Goal: Information Seeking & Learning: Check status

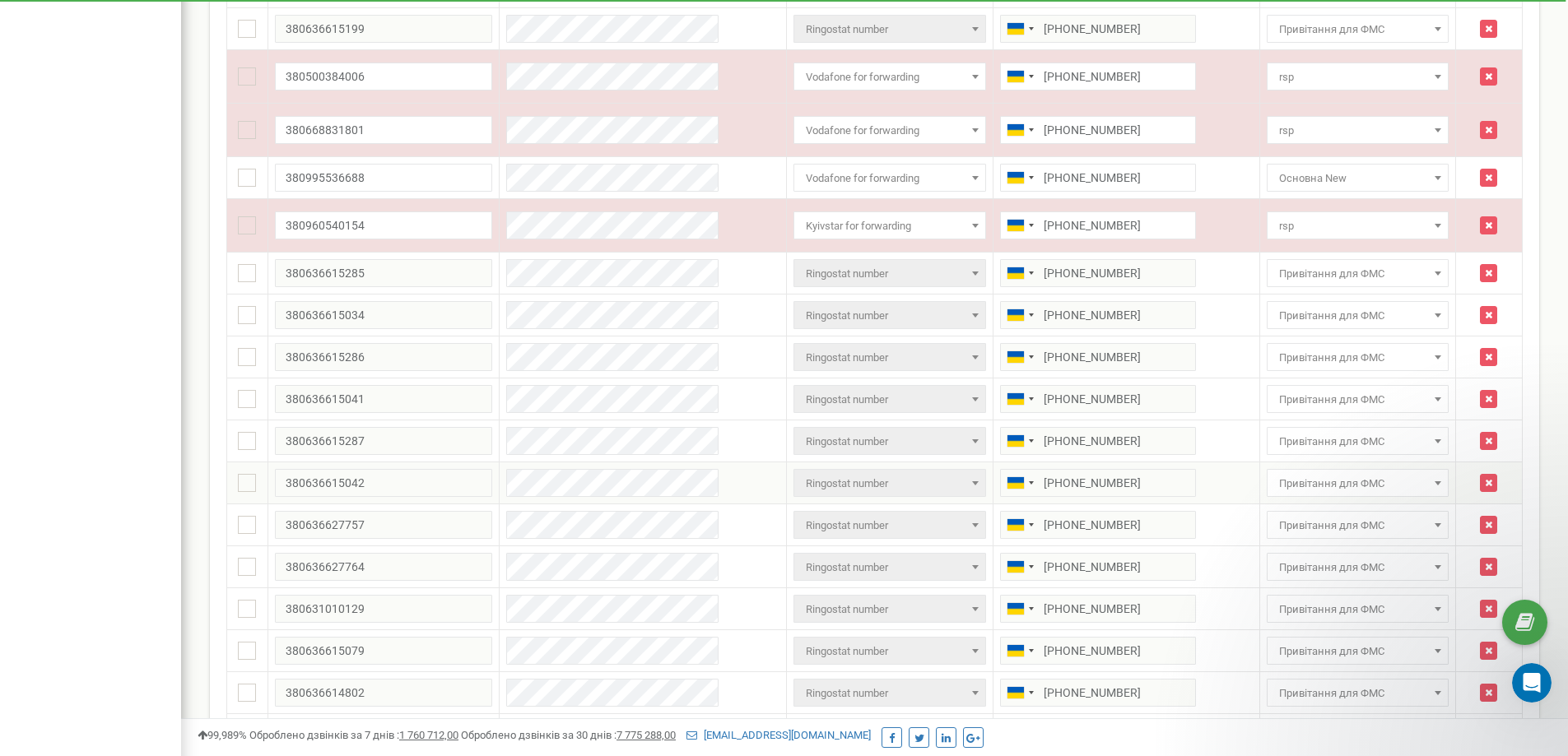
scroll to position [1043, 0]
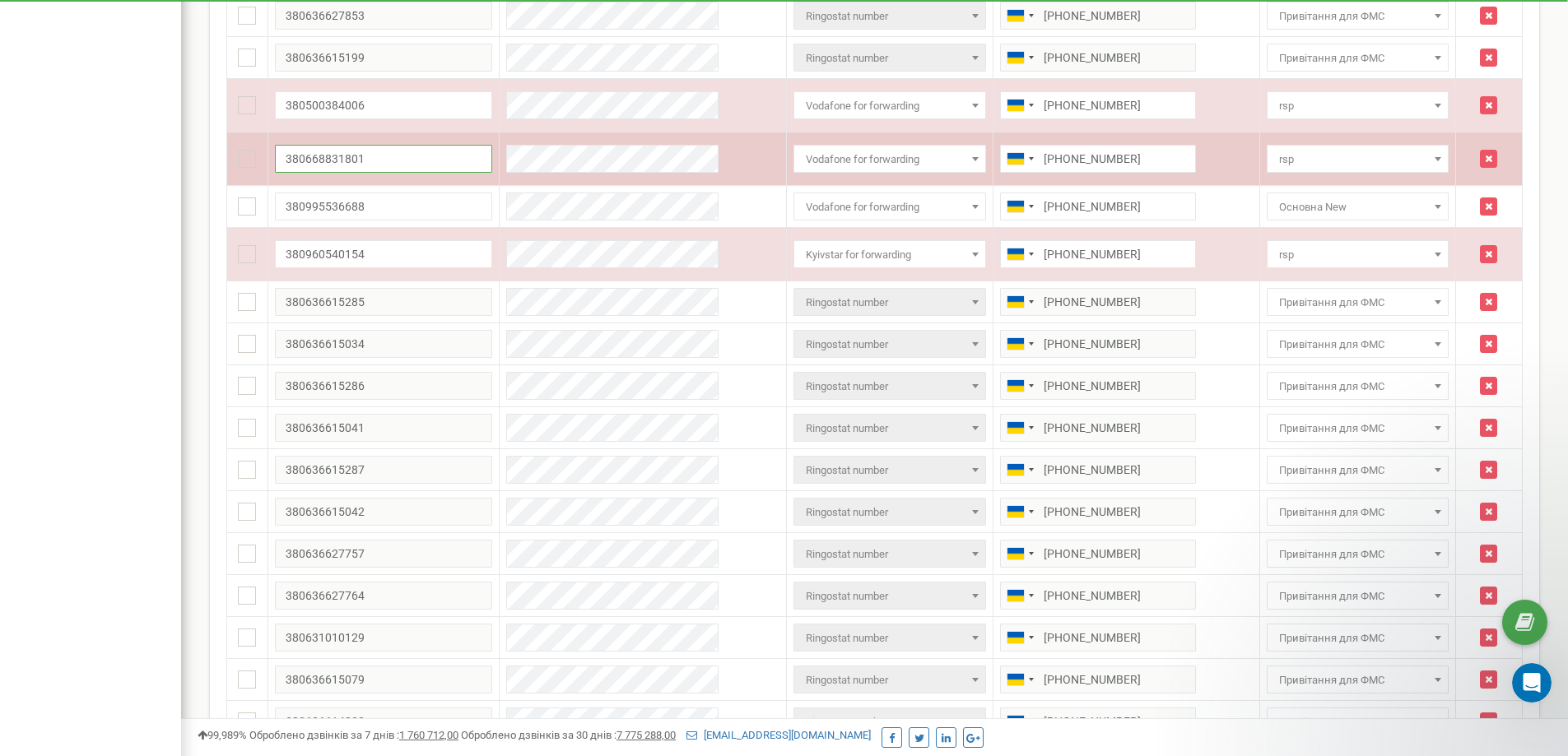
drag, startPoint x: 388, startPoint y: 162, endPoint x: 285, endPoint y: 161, distance: 103.0
click at [285, 161] on input "380668831801" at bounding box center [383, 158] width 217 height 28
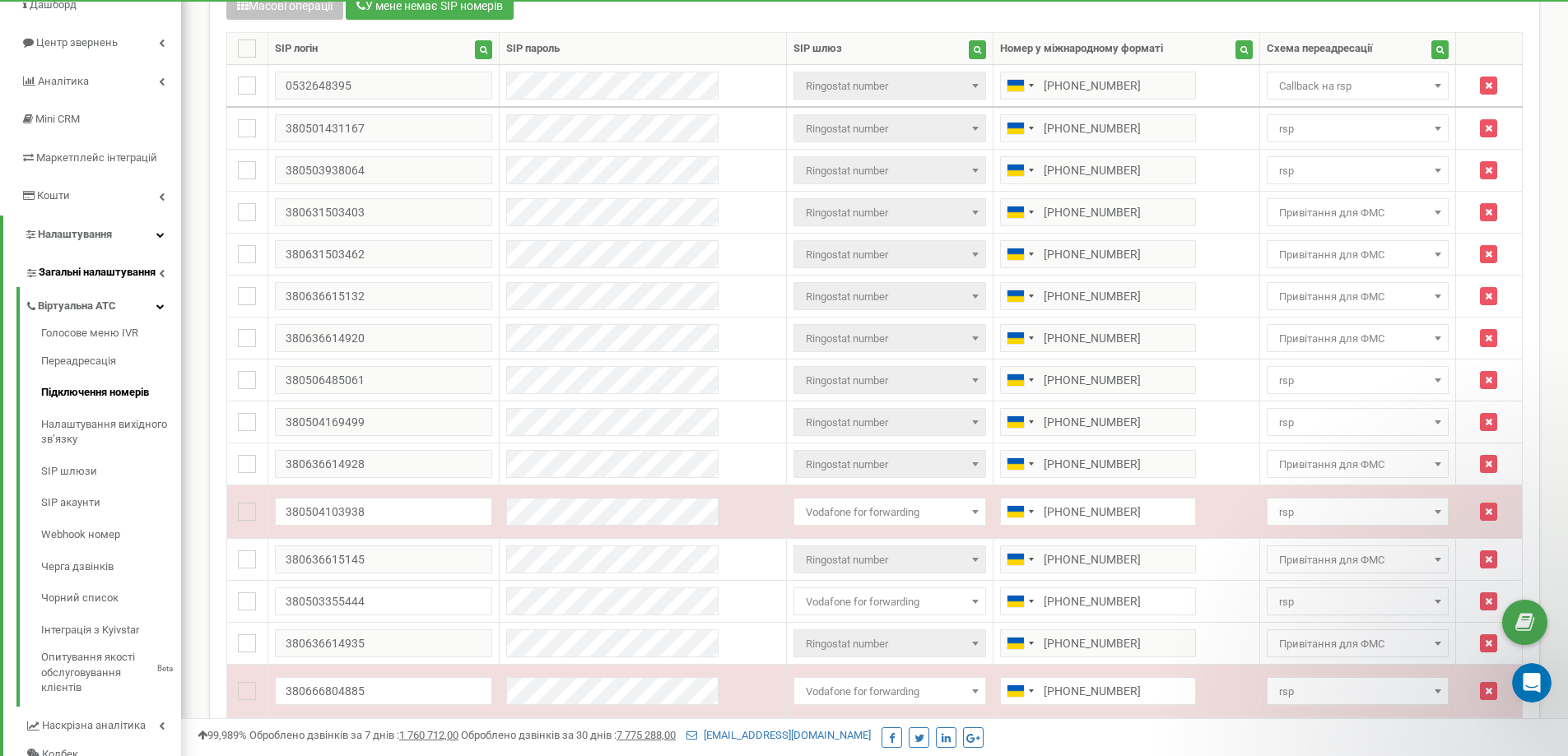
scroll to position [0, 0]
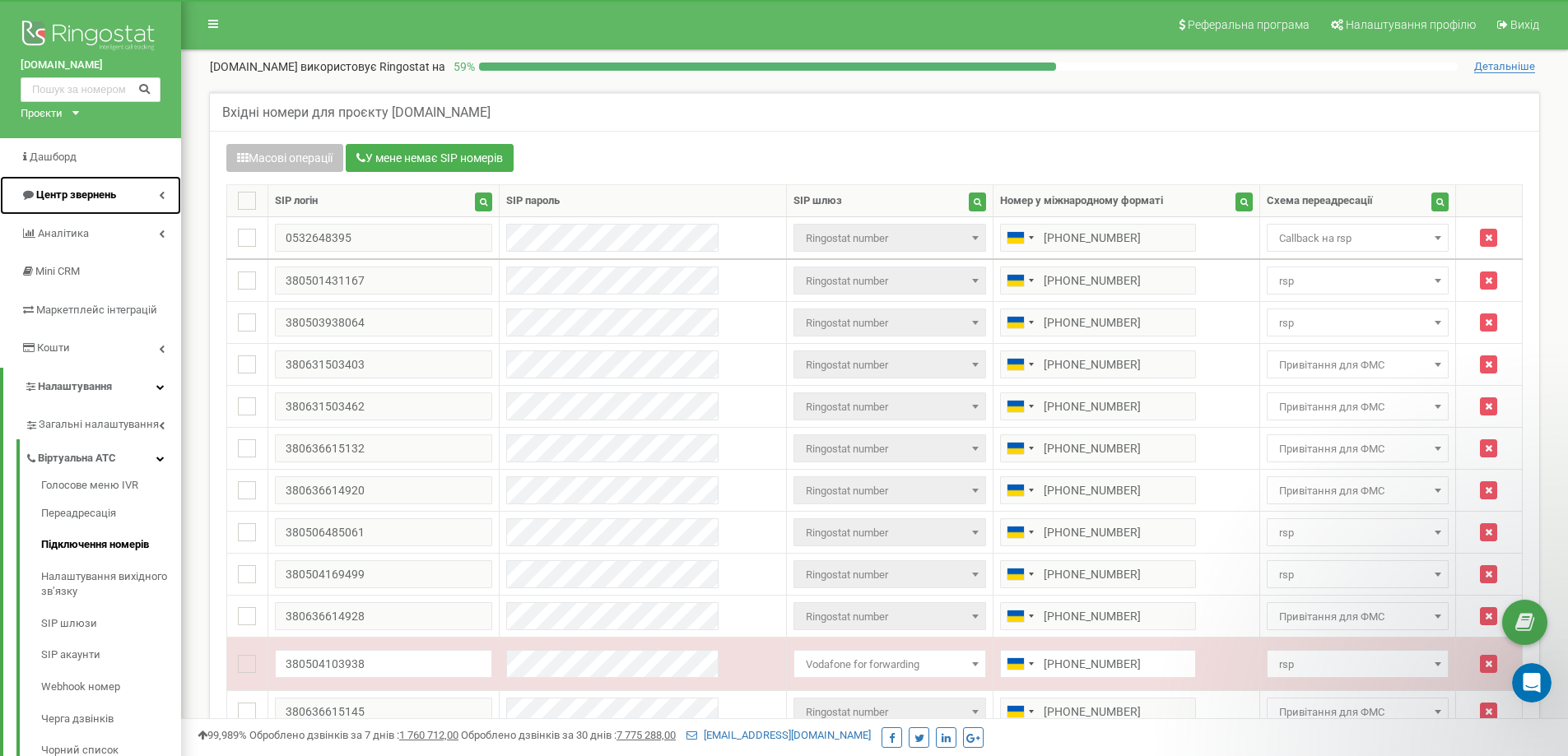
click at [83, 195] on span "Центр звернень" at bounding box center [75, 194] width 80 height 12
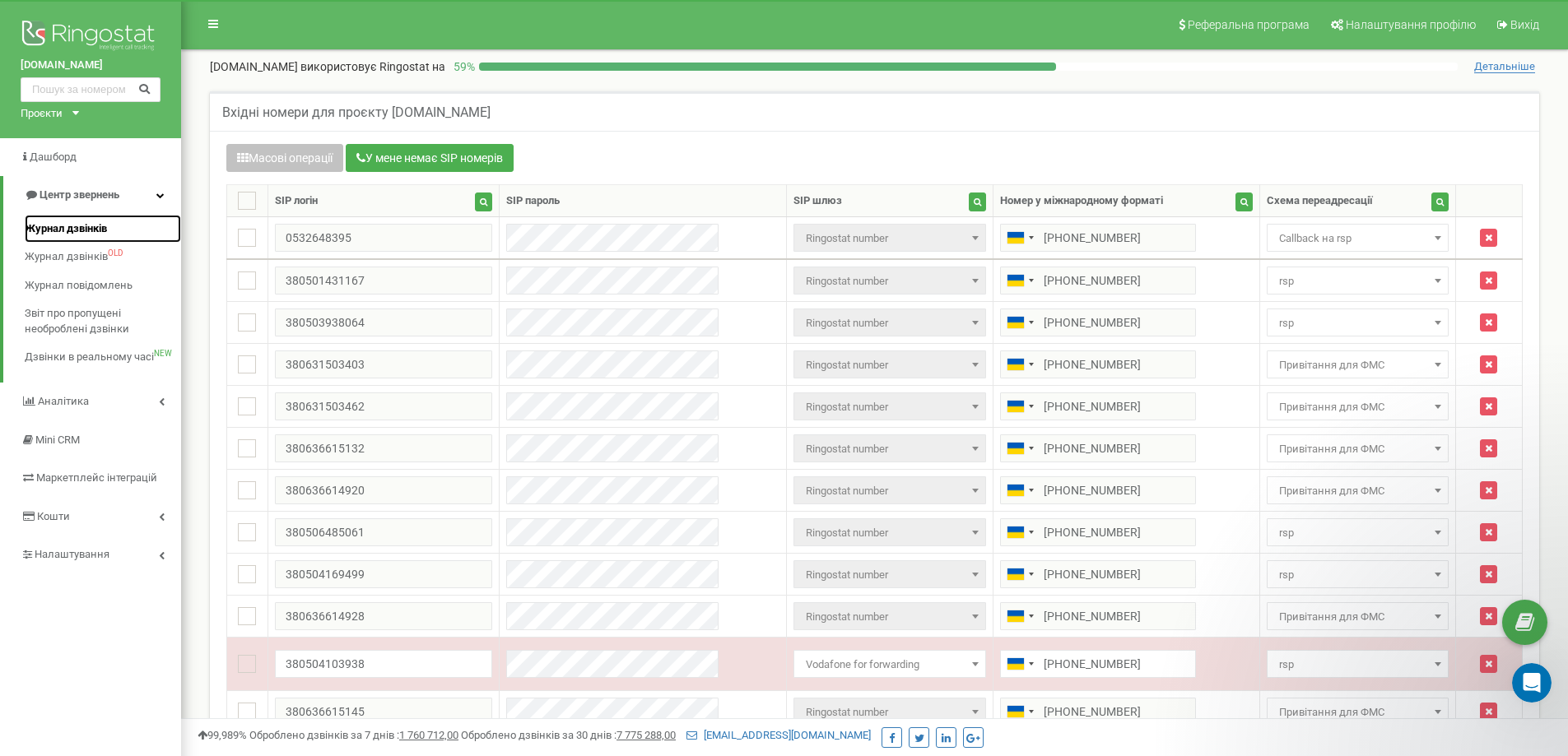
click at [65, 228] on span "Журнал дзвінків" at bounding box center [66, 229] width 82 height 16
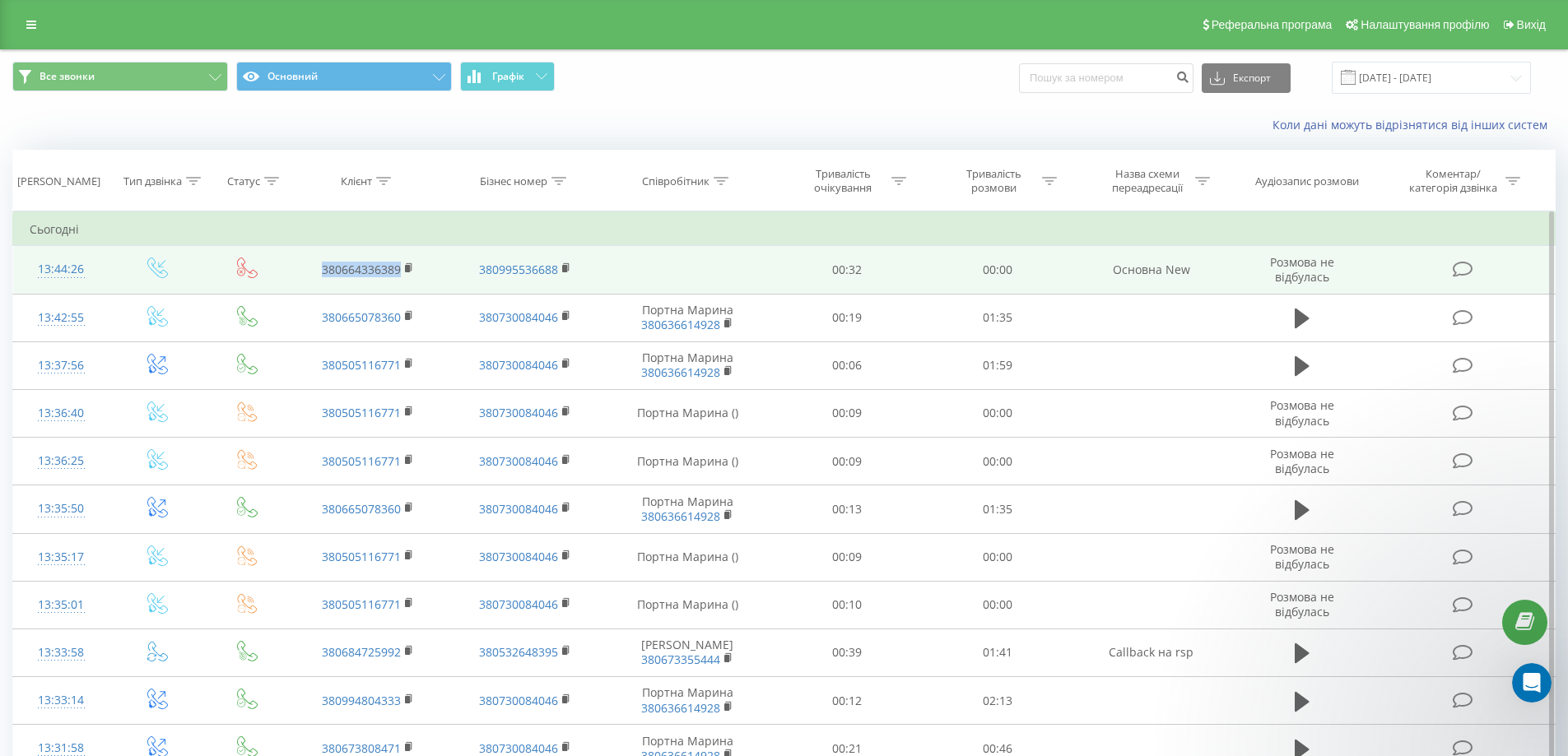
drag, startPoint x: 299, startPoint y: 264, endPoint x: 395, endPoint y: 275, distance: 96.6
click at [397, 275] on td "380664336389" at bounding box center [368, 270] width 157 height 48
copy link "38066433638"
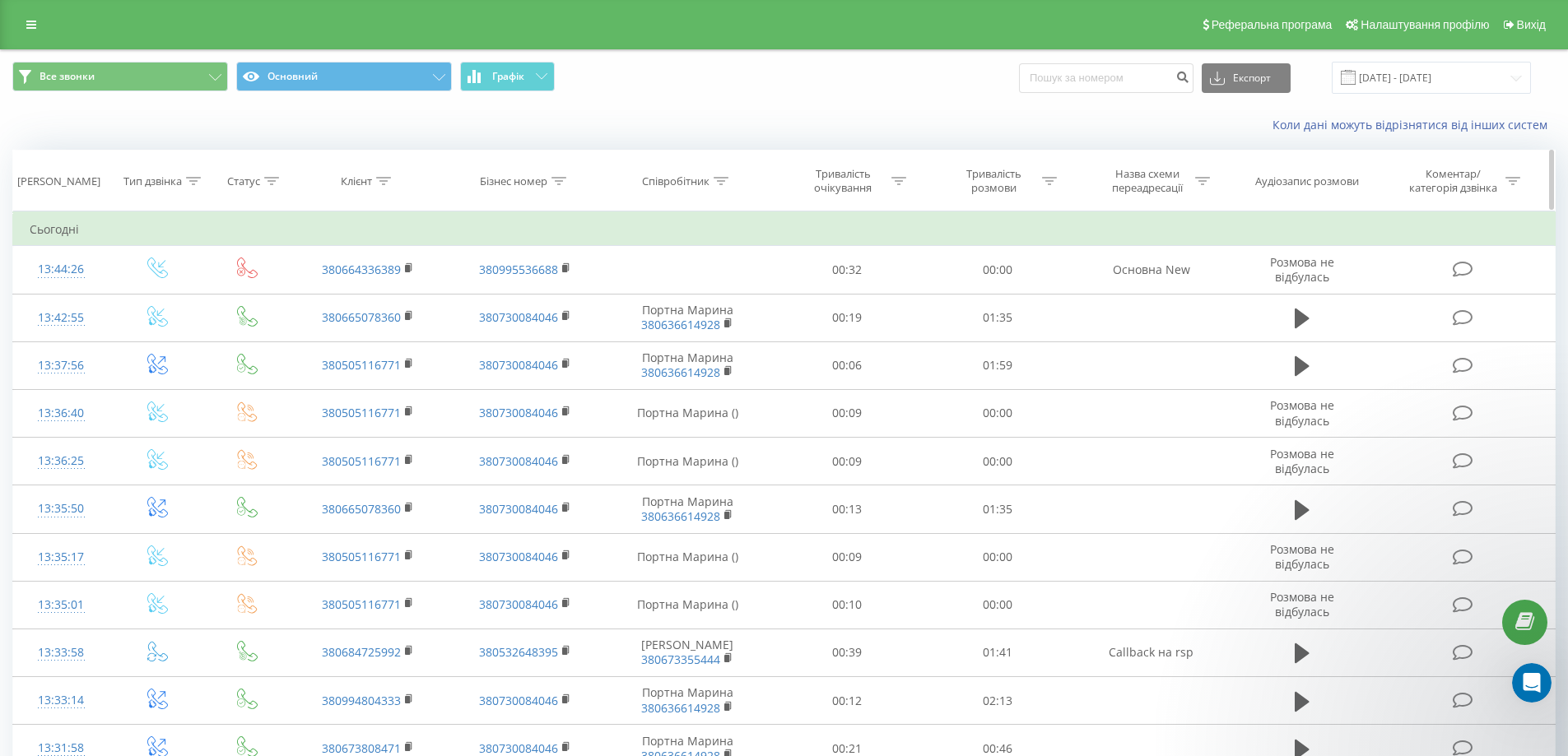
click at [721, 179] on icon at bounding box center [721, 180] width 15 height 8
click at [659, 303] on input "text" at bounding box center [686, 298] width 144 height 29
type input "0995536688"
click at [716, 331] on span "OK" at bounding box center [722, 331] width 46 height 25
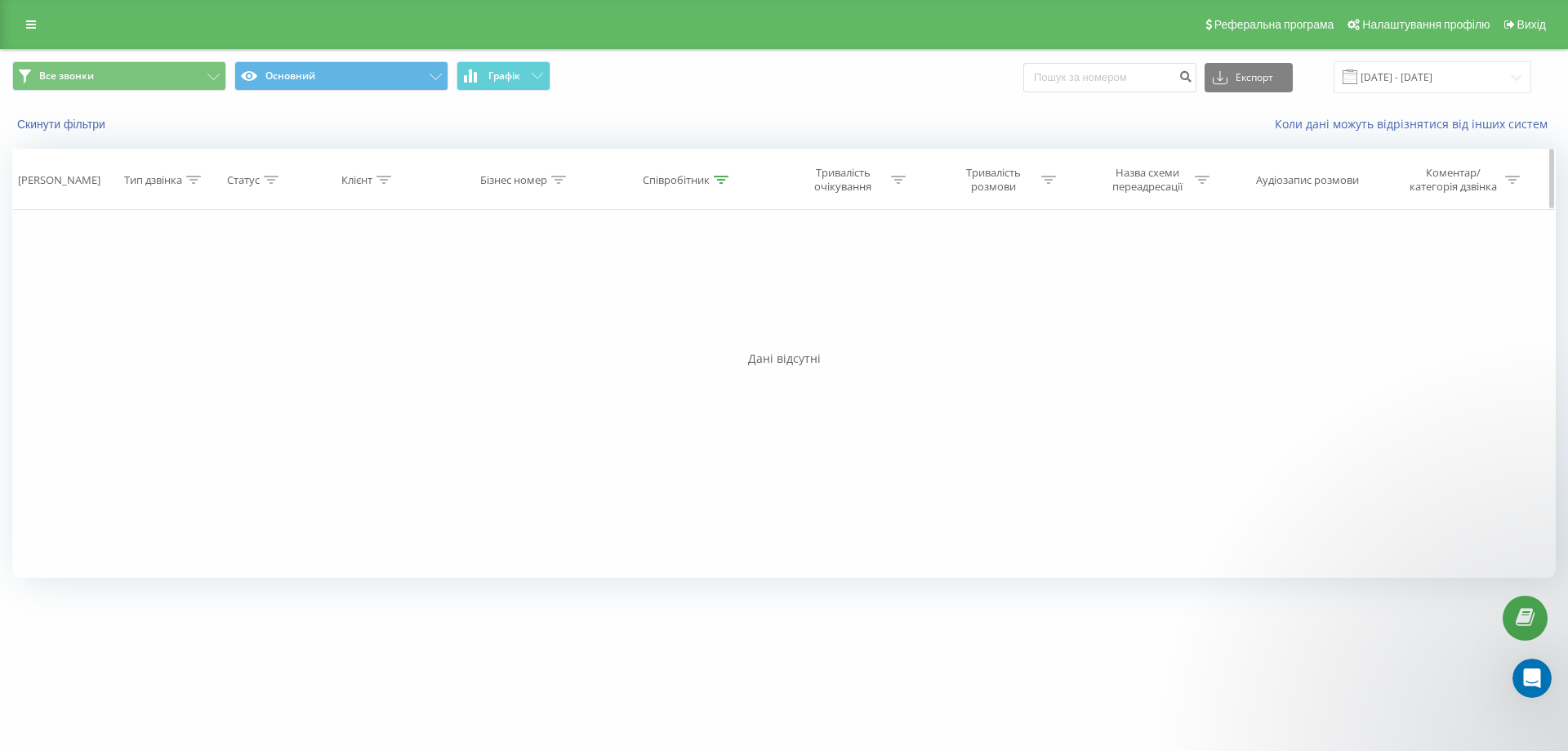
drag, startPoint x: 720, startPoint y: 178, endPoint x: 708, endPoint y: 197, distance: 22.5
click at [719, 179] on icon at bounding box center [721, 179] width 15 height 8
drag, startPoint x: 687, startPoint y: 302, endPoint x: 567, endPoint y: 296, distance: 120.1
click at [568, 299] on div "Фільтрувати за умовою Дорівнює Введіть значення Скасувати OK Фільтрувати за умо…" at bounding box center [784, 394] width 1544 height 368
click at [726, 334] on span "OK" at bounding box center [722, 329] width 46 height 25
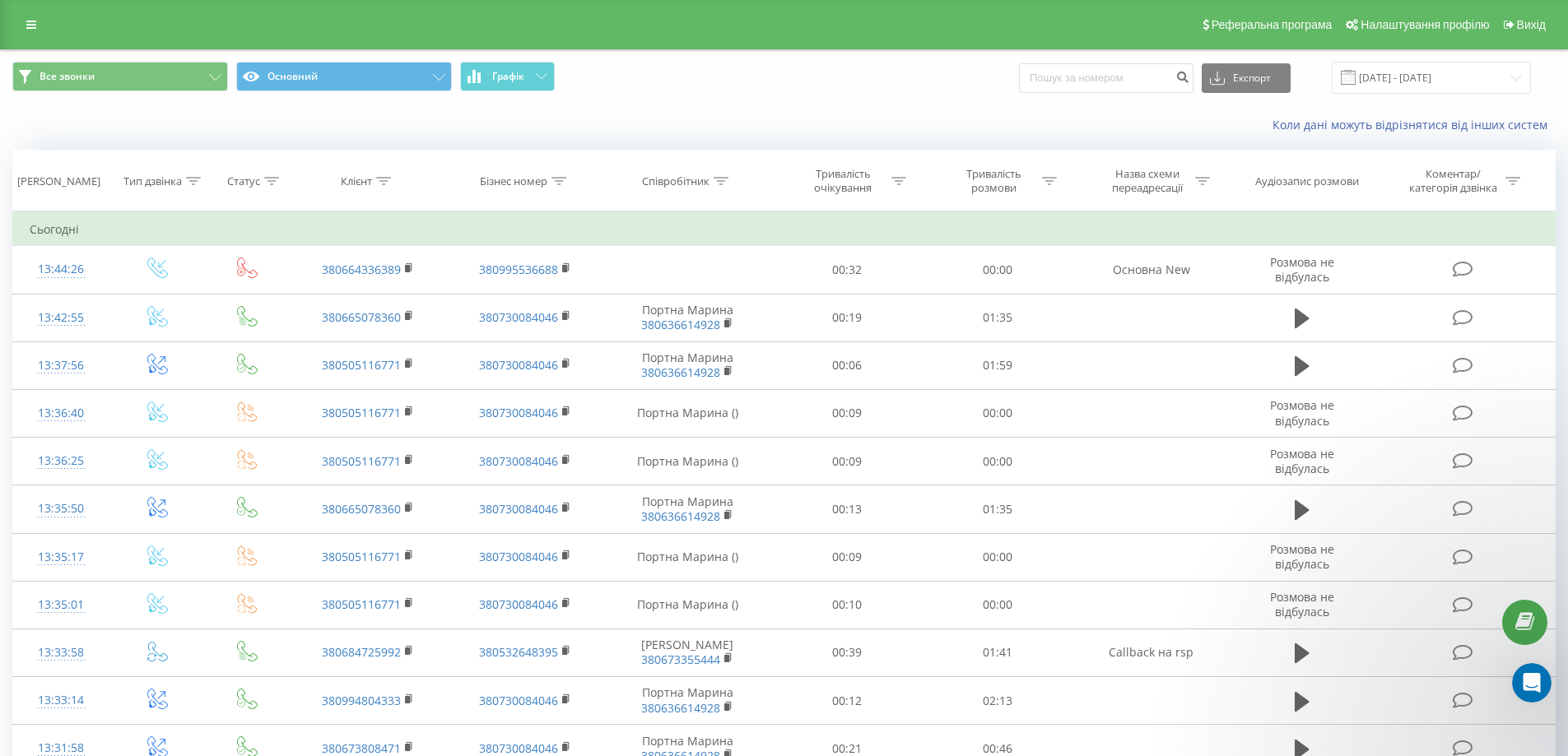
click at [563, 182] on icon at bounding box center [559, 180] width 15 height 8
click at [531, 297] on input "text" at bounding box center [524, 298] width 144 height 29
paste input "0995536688"
type input "0995536688"
click at [557, 333] on span "OK" at bounding box center [559, 331] width 46 height 25
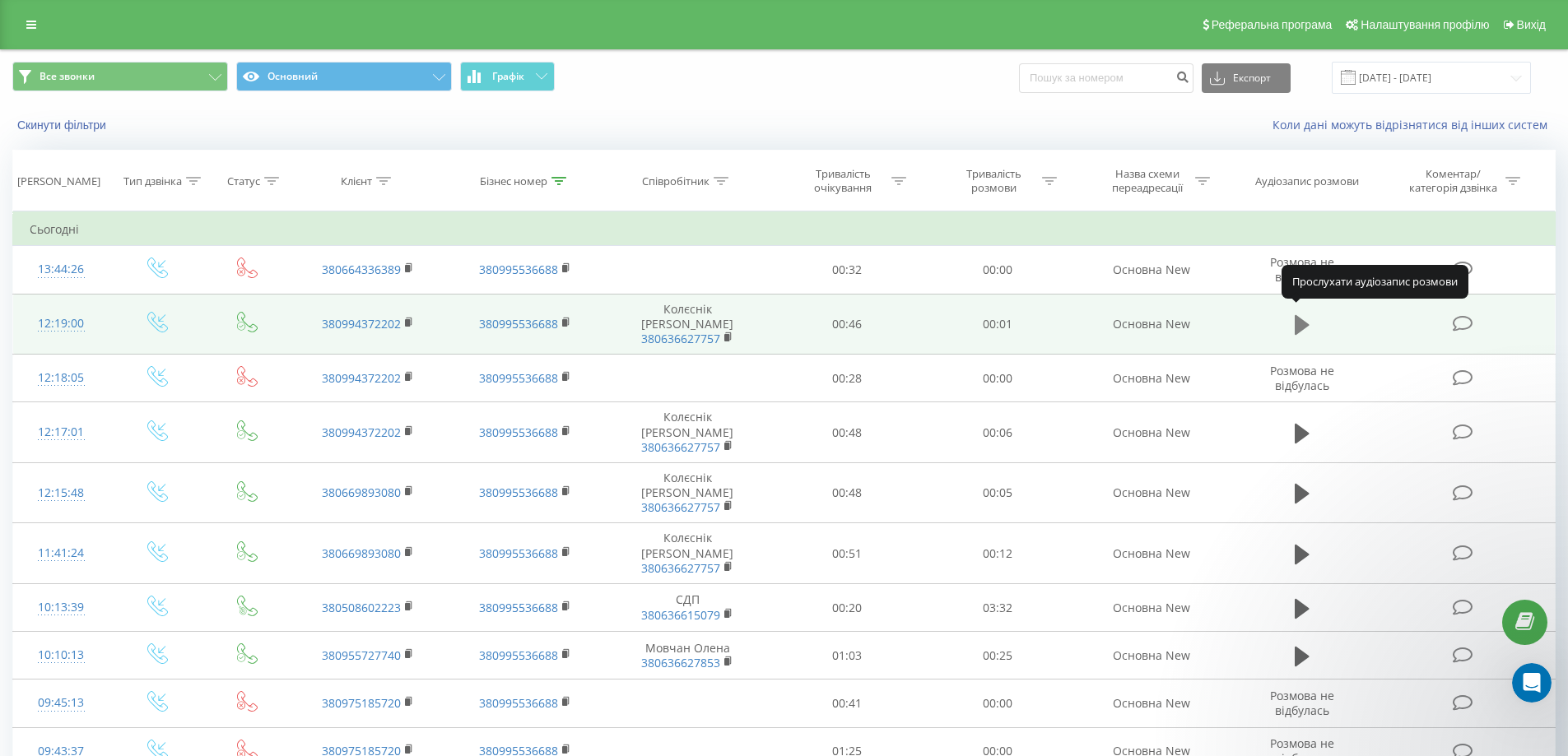
click at [1297, 316] on icon at bounding box center [1302, 325] width 15 height 20
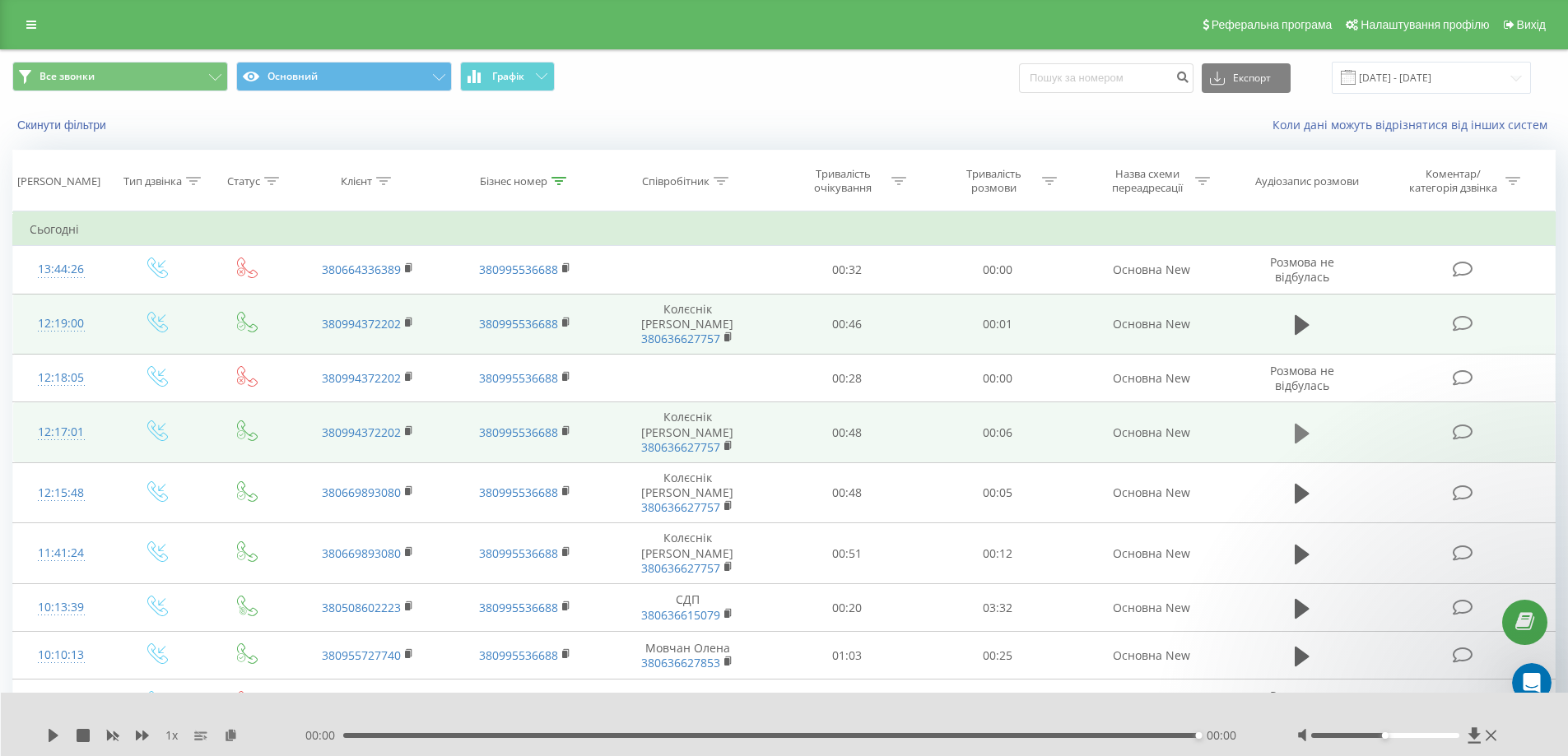
click at [1295, 423] on icon at bounding box center [1302, 432] width 15 height 20
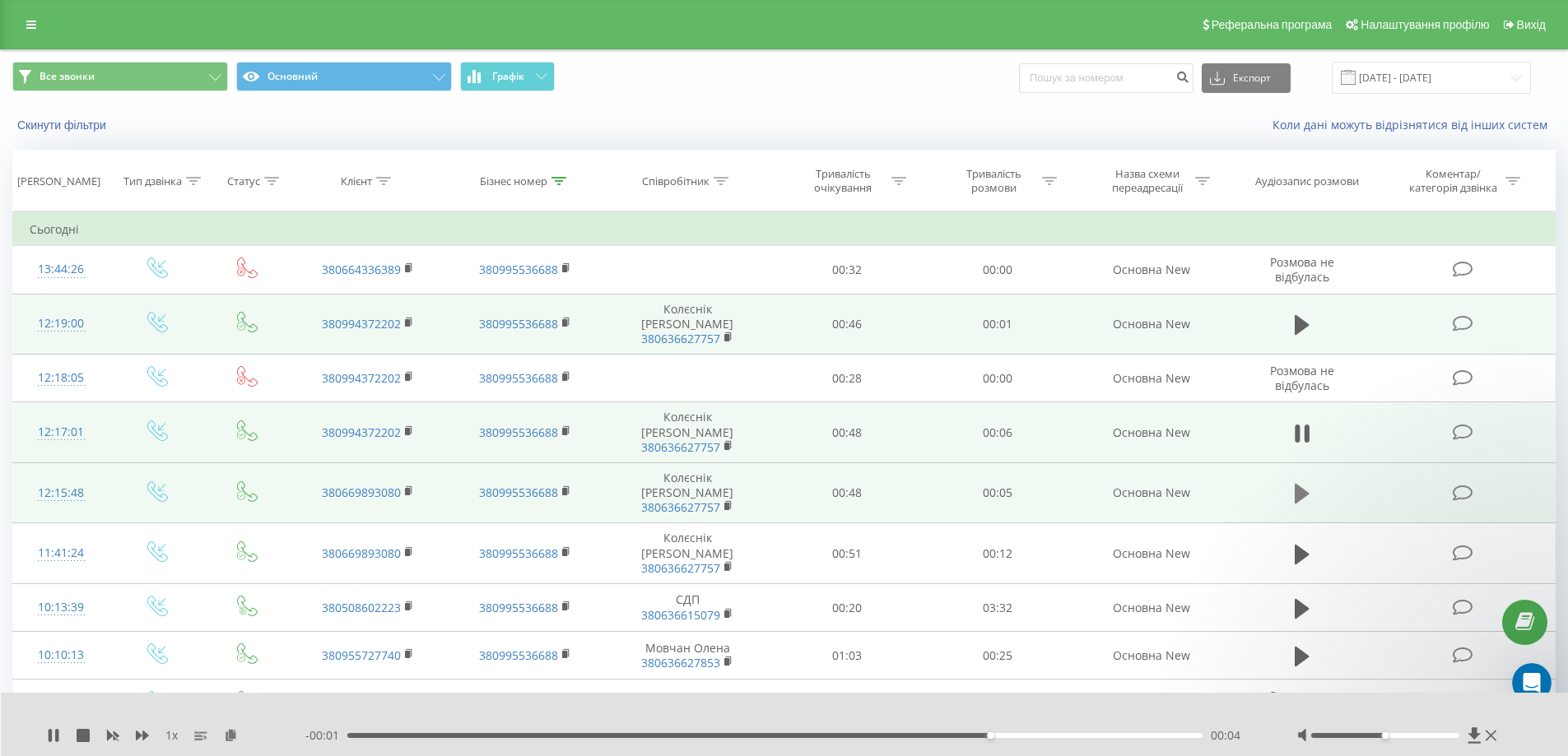
click at [1300, 484] on icon at bounding box center [1302, 494] width 15 height 20
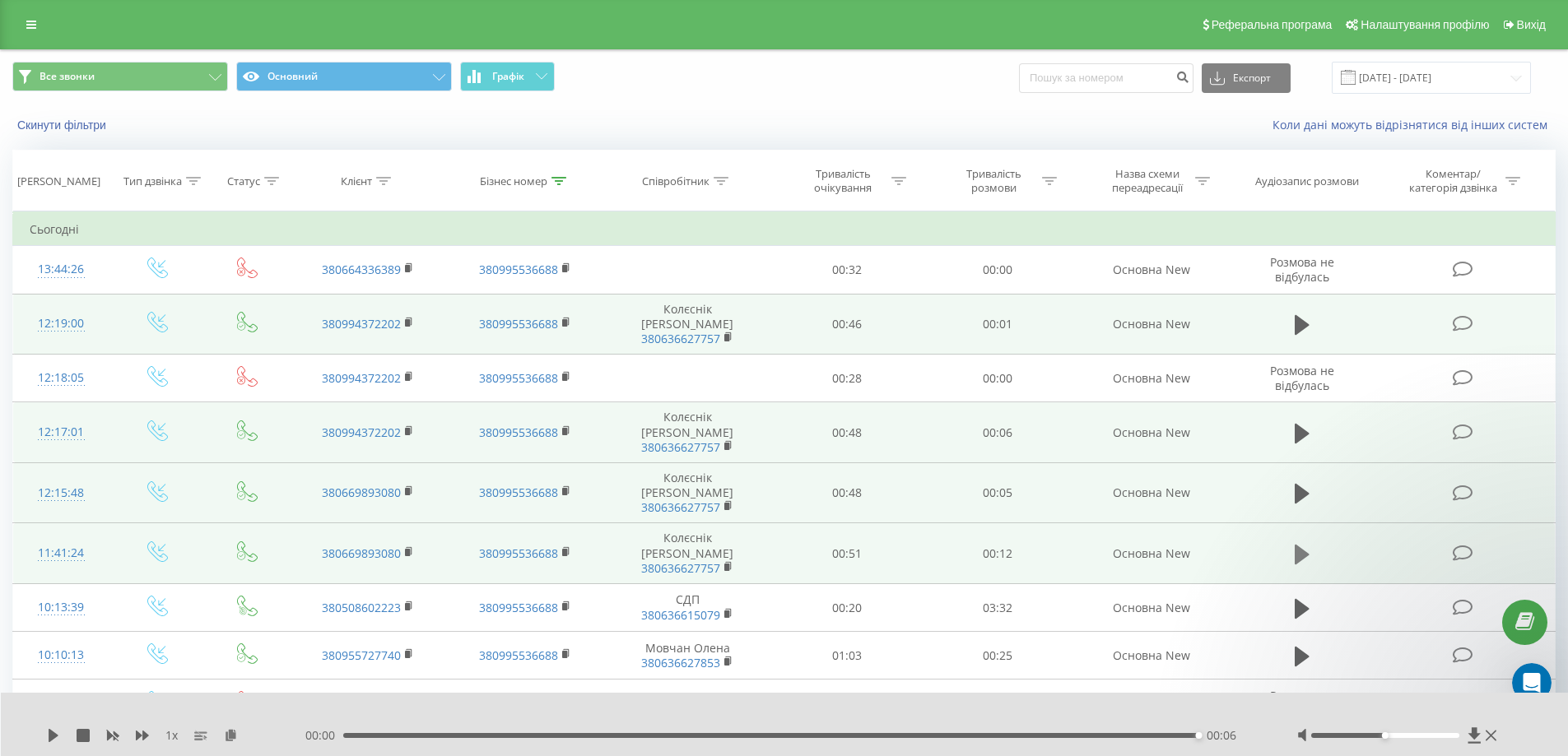
click at [1301, 543] on icon at bounding box center [1302, 553] width 15 height 20
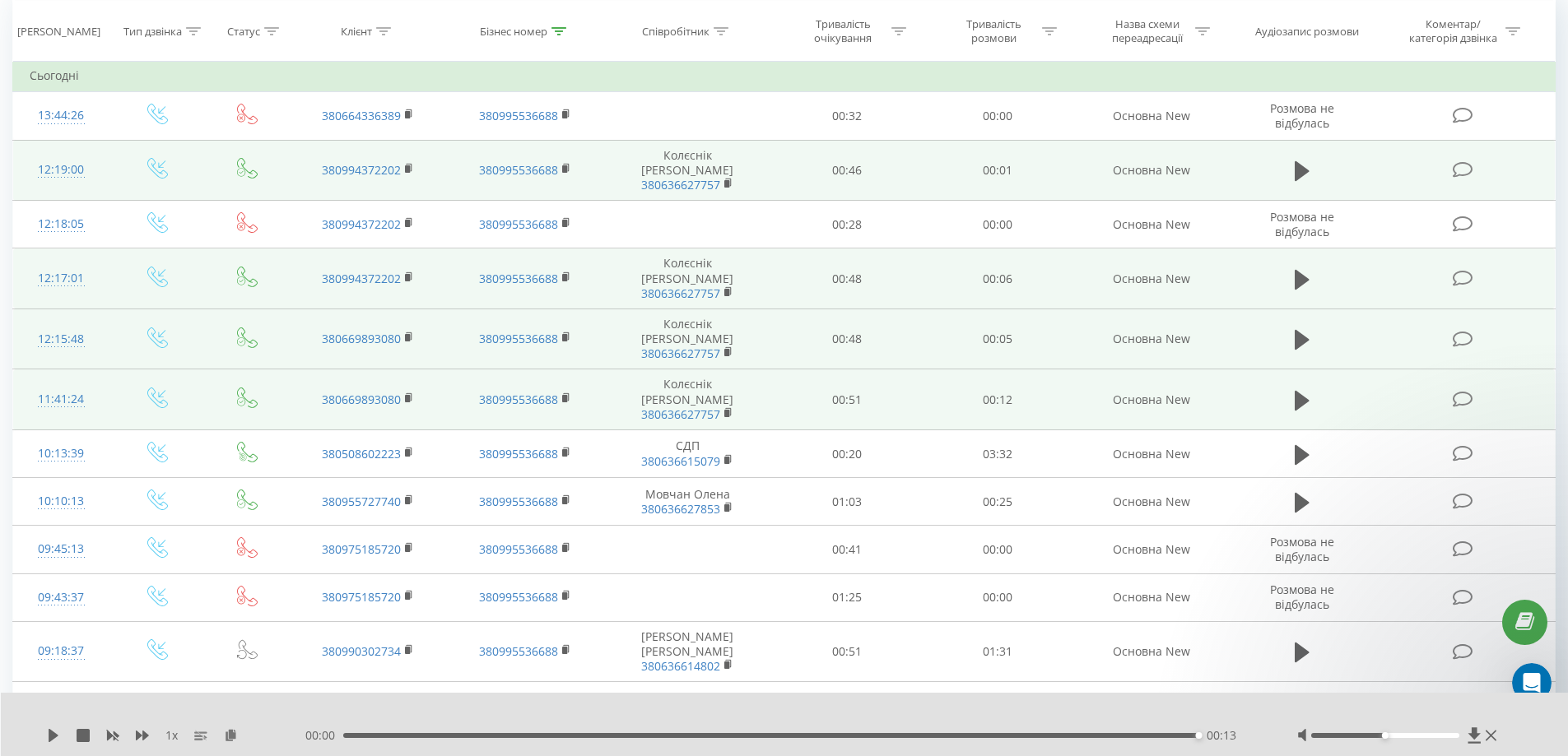
scroll to position [164, 0]
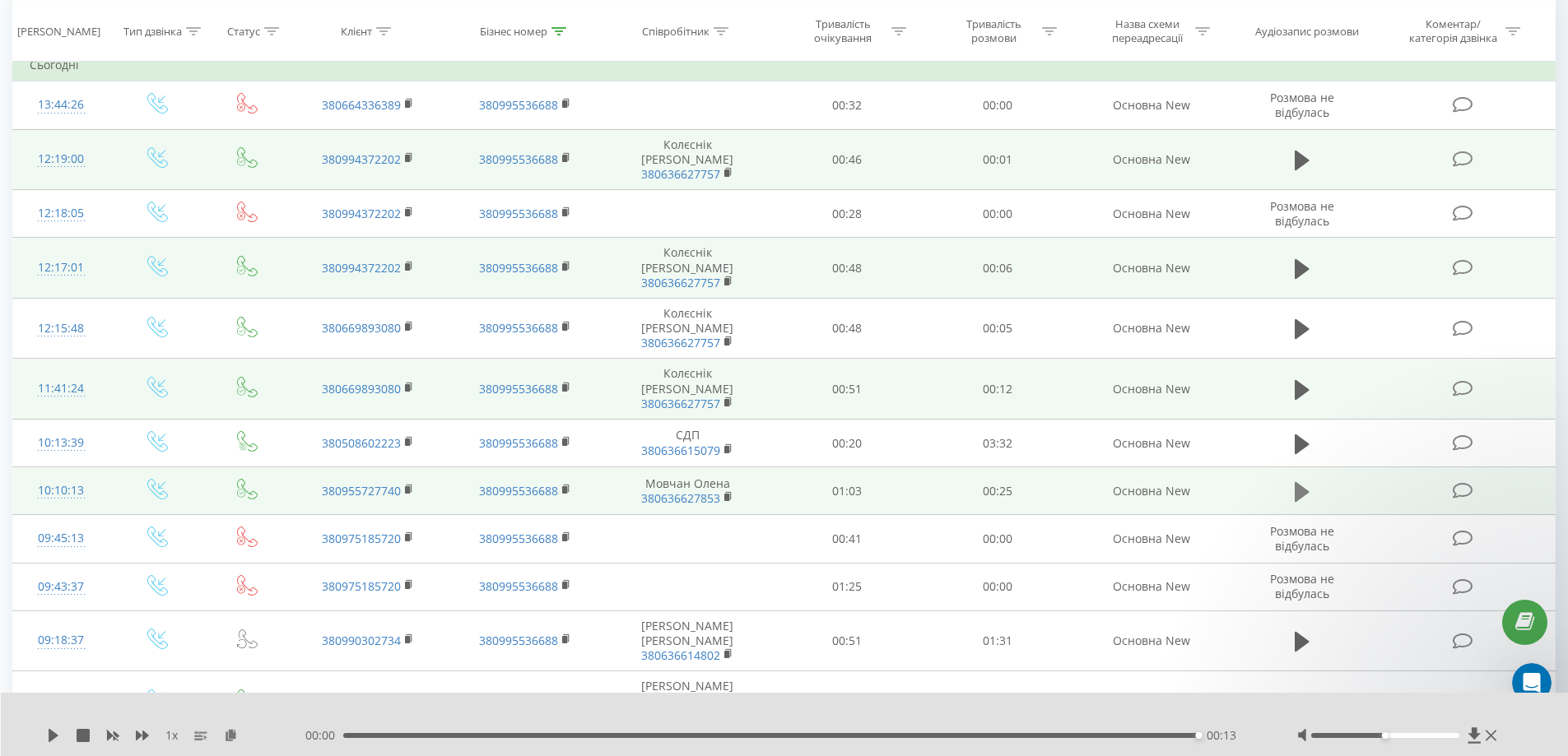
click at [1295, 482] on icon at bounding box center [1302, 492] width 15 height 20
click at [1421, 734] on div at bounding box center [1385, 736] width 148 height 5
click at [1430, 738] on div at bounding box center [1399, 735] width 204 height 17
click at [1431, 734] on div at bounding box center [1385, 736] width 148 height 5
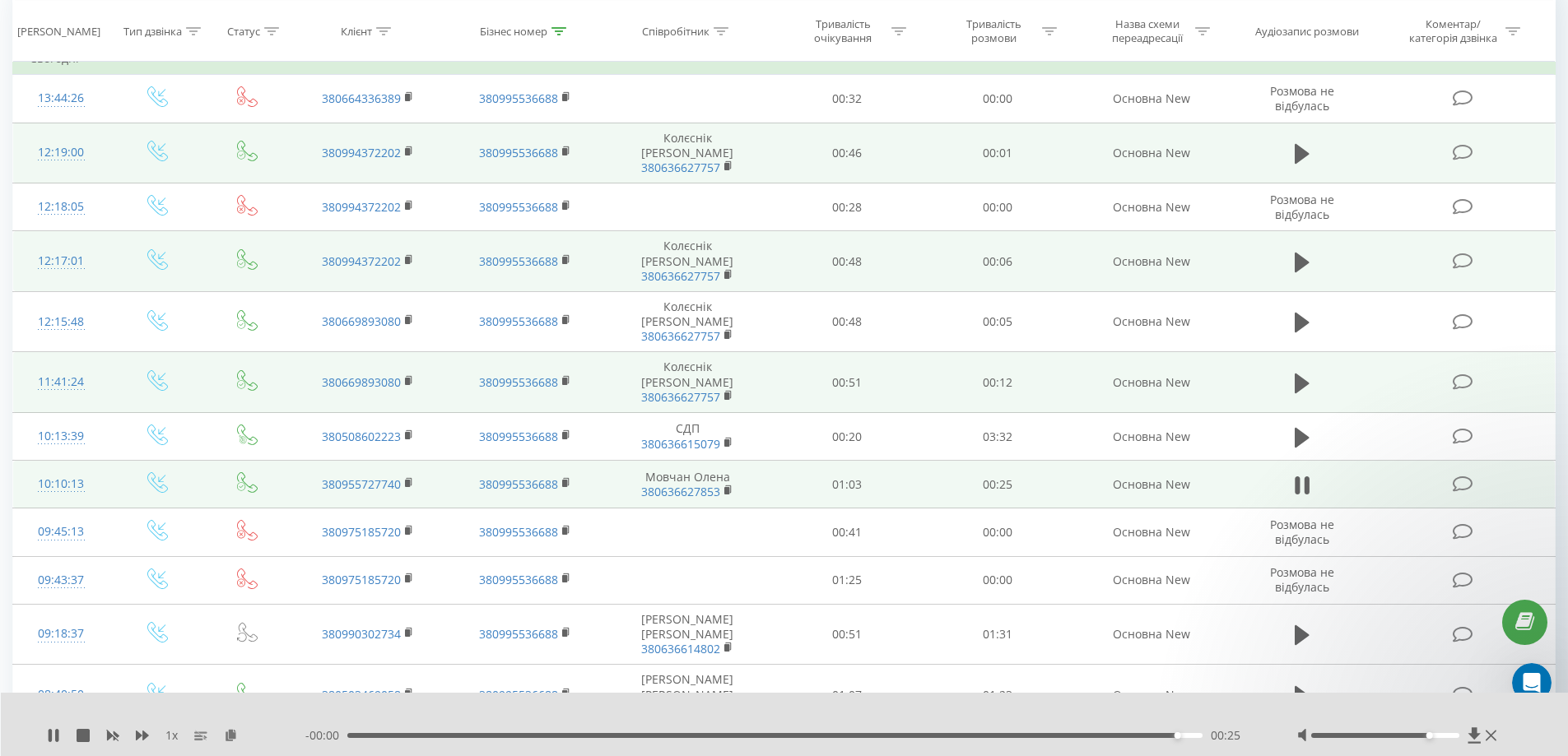
scroll to position [329, 0]
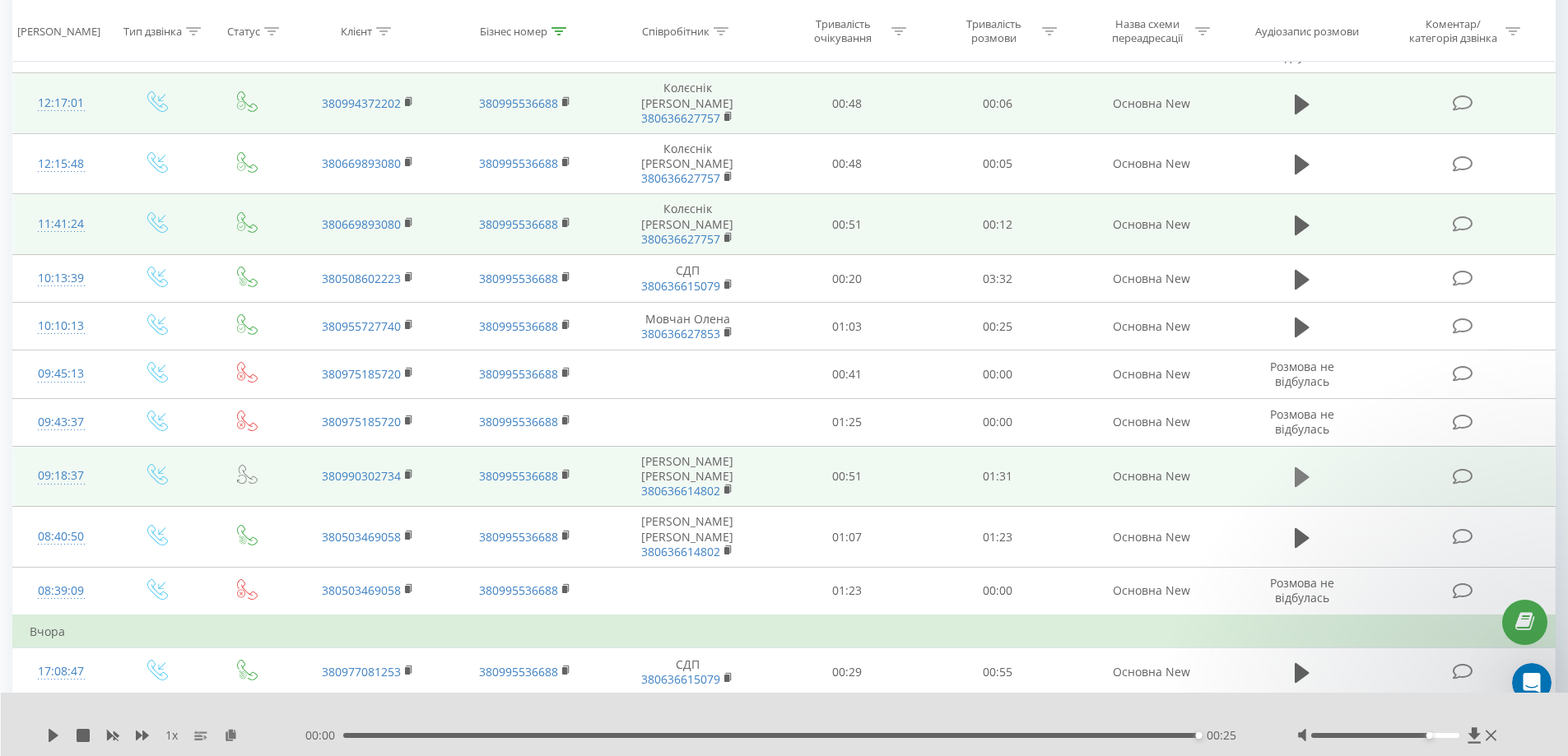
click at [1304, 466] on icon at bounding box center [1302, 477] width 15 height 23
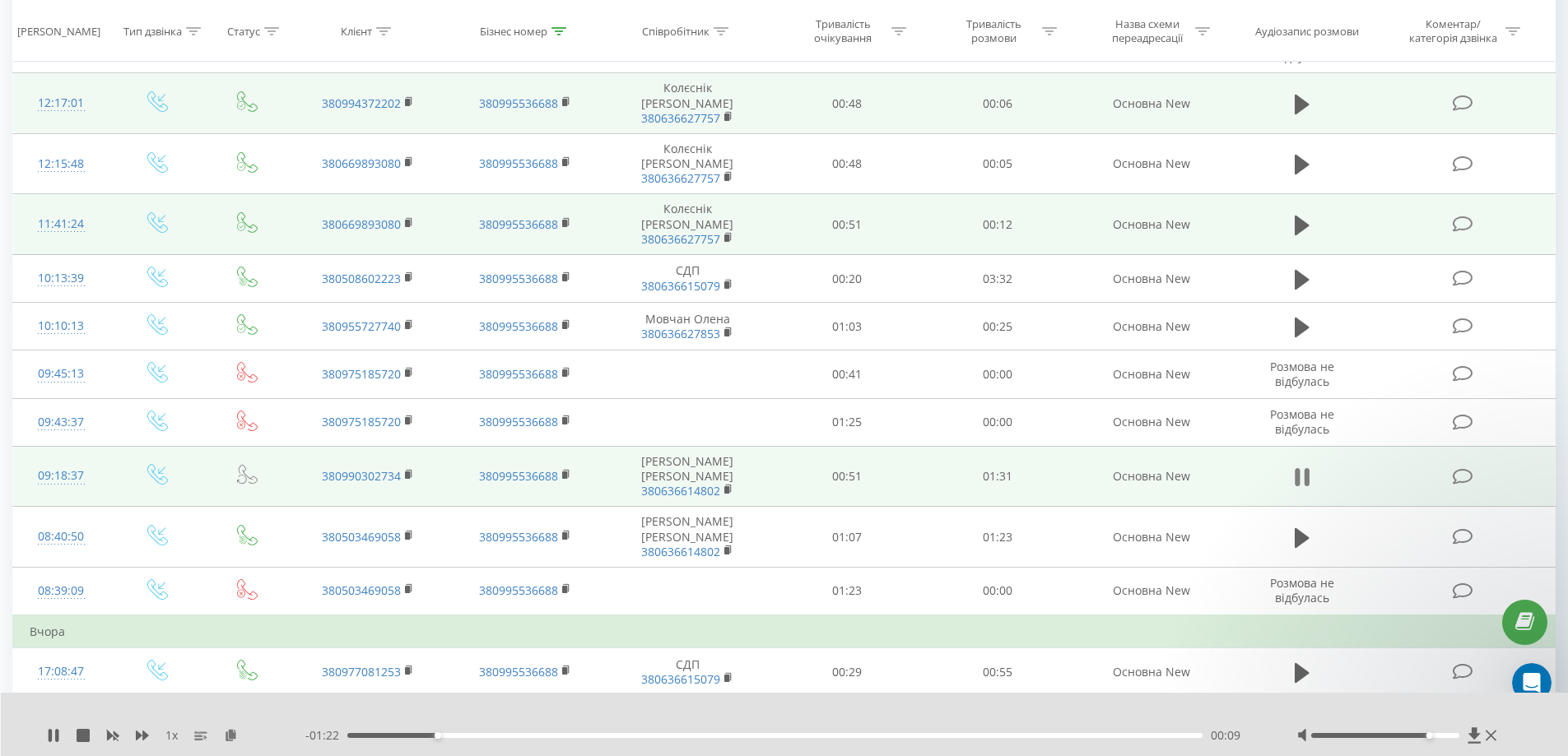
click at [1301, 466] on icon at bounding box center [1302, 477] width 15 height 23
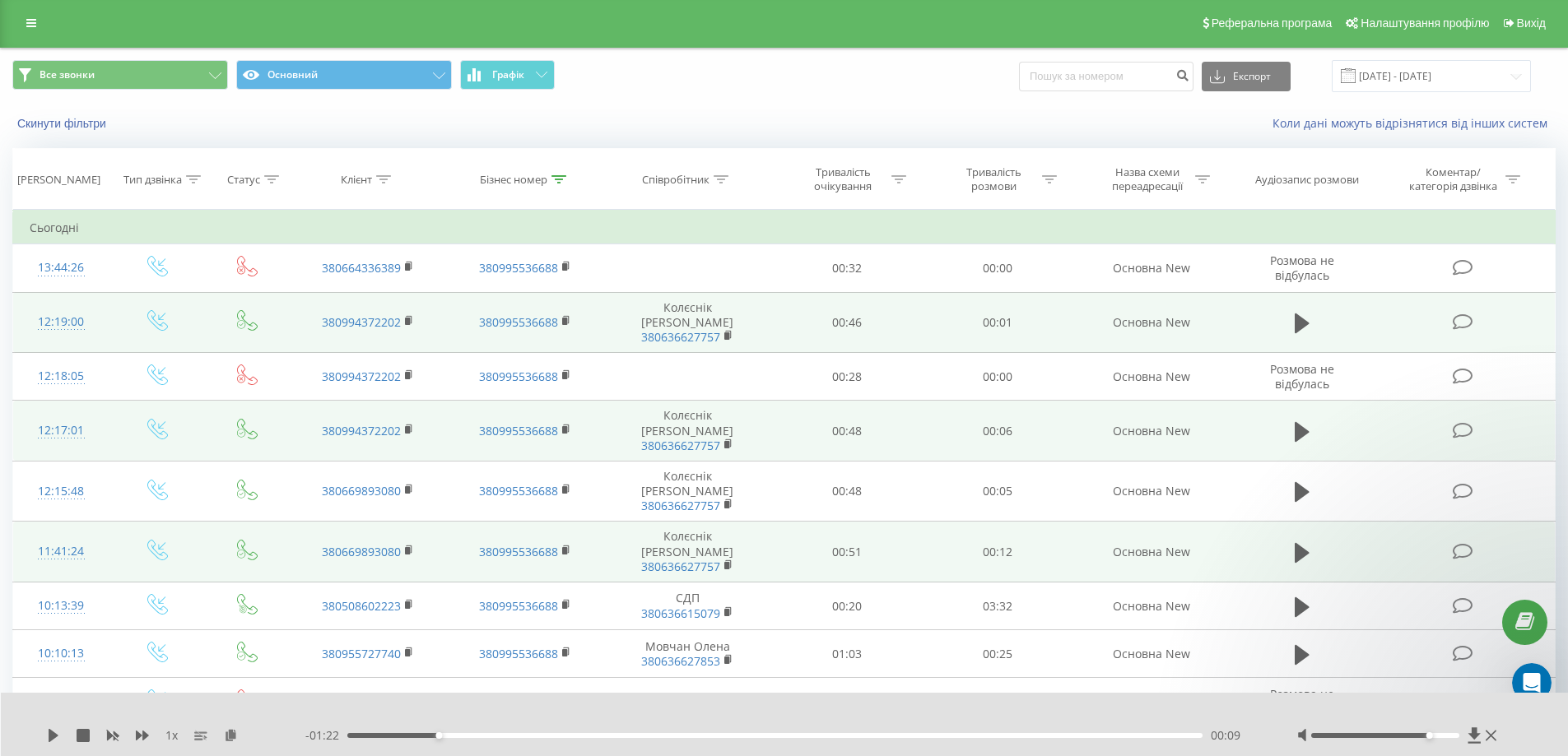
scroll to position [0, 0]
